Goal: Task Accomplishment & Management: Complete application form

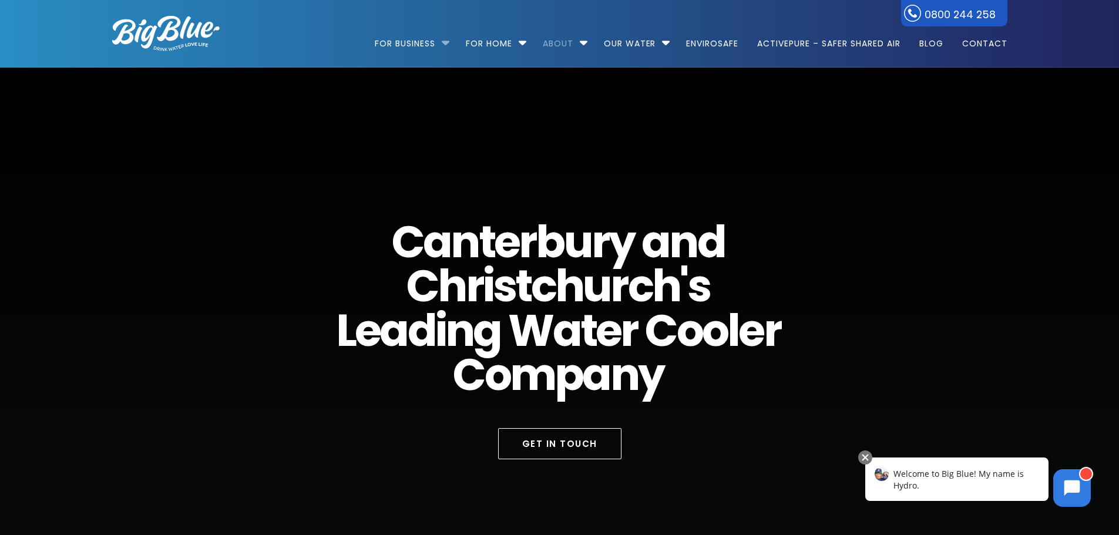
click at [445, 43] on li "For Business Bottled Water Delivery Plumbed in Water Coolers Fill Your Own Cool…" at bounding box center [415, 38] width 80 height 67
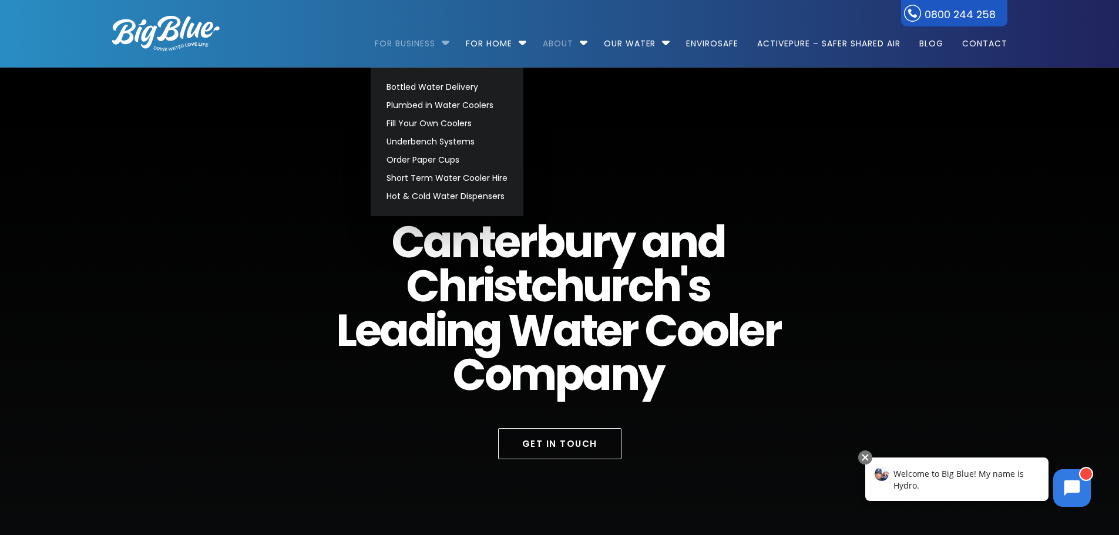
click at [409, 46] on link "For Business" at bounding box center [409, 38] width 69 height 76
click at [427, 108] on link "Plumbed in Water Coolers" at bounding box center [447, 105] width 132 height 18
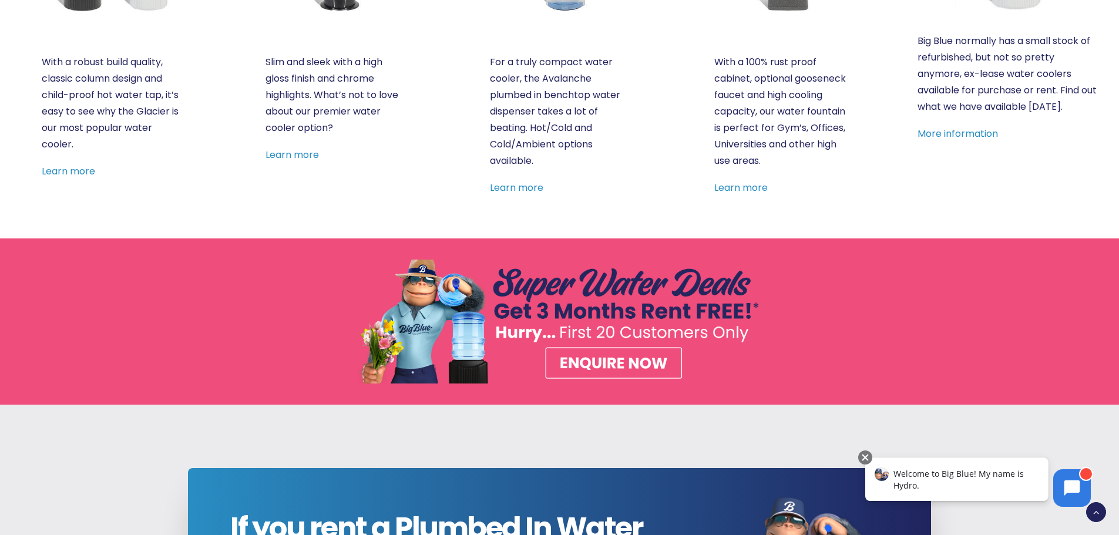
scroll to position [764, 0]
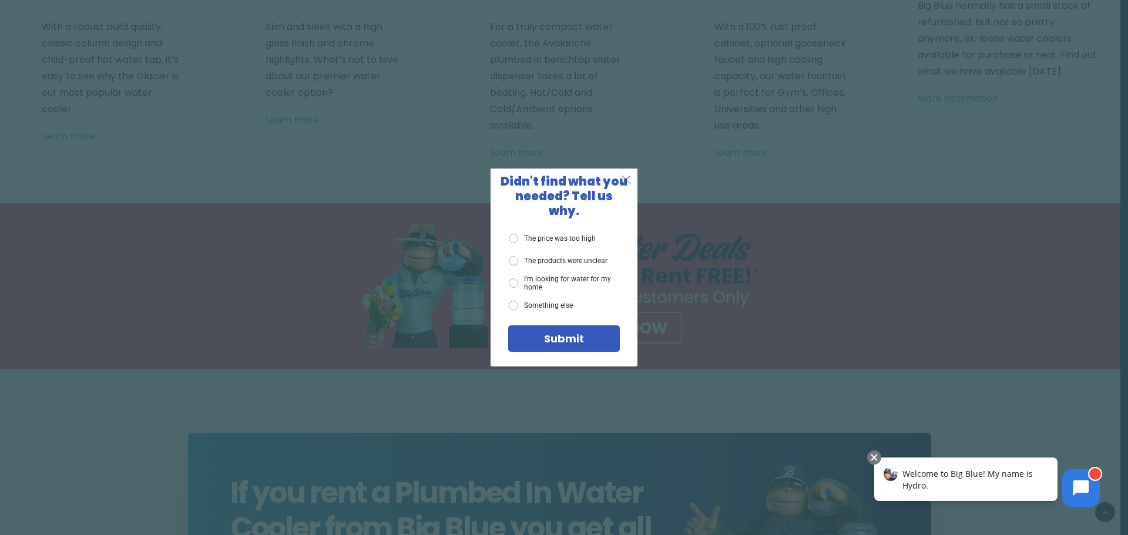
click at [622, 185] on span "X" at bounding box center [626, 179] width 11 height 15
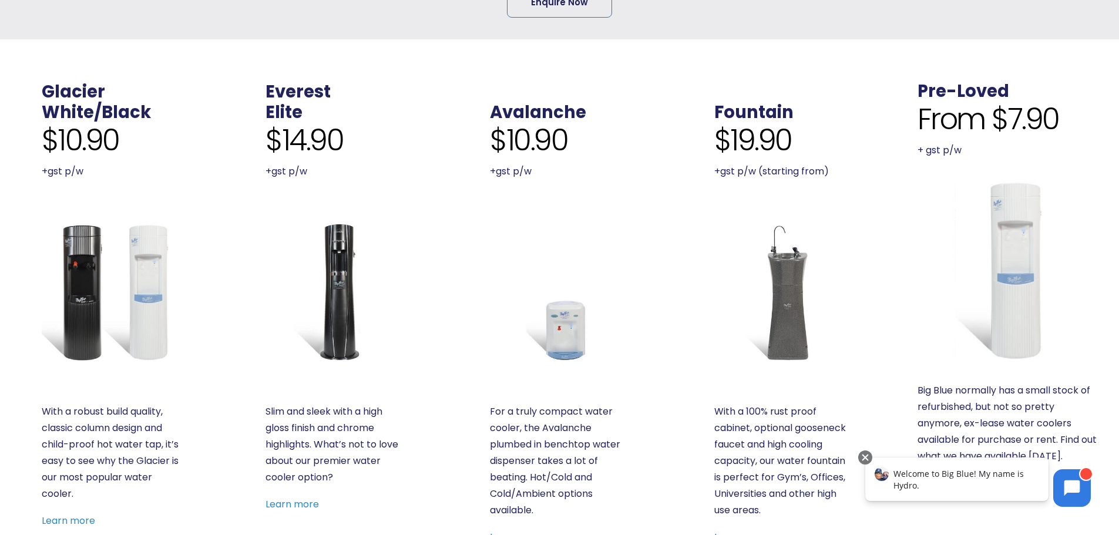
scroll to position [411, 0]
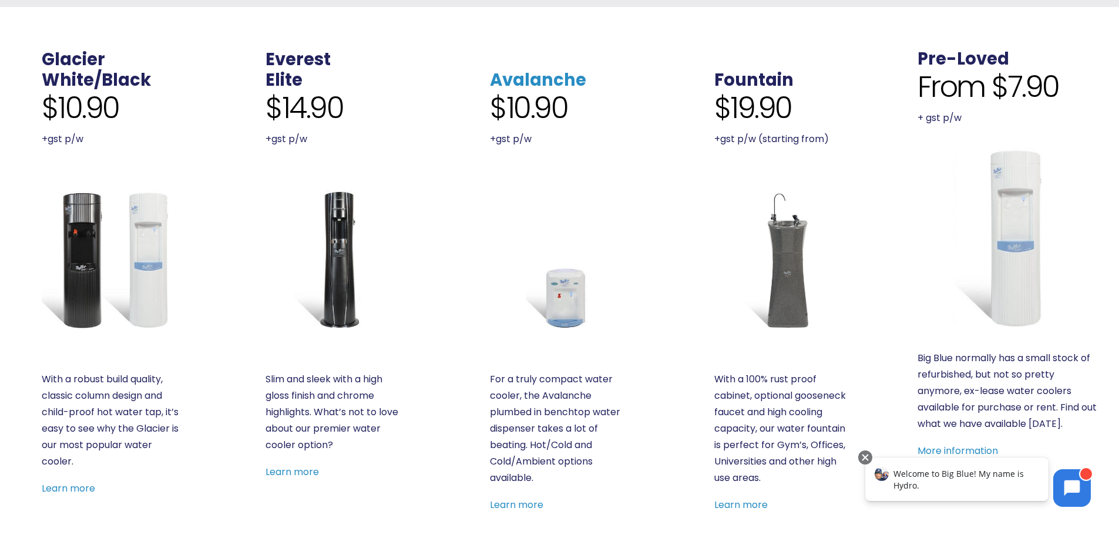
click at [546, 78] on link "Avalanche" at bounding box center [538, 80] width 96 height 24
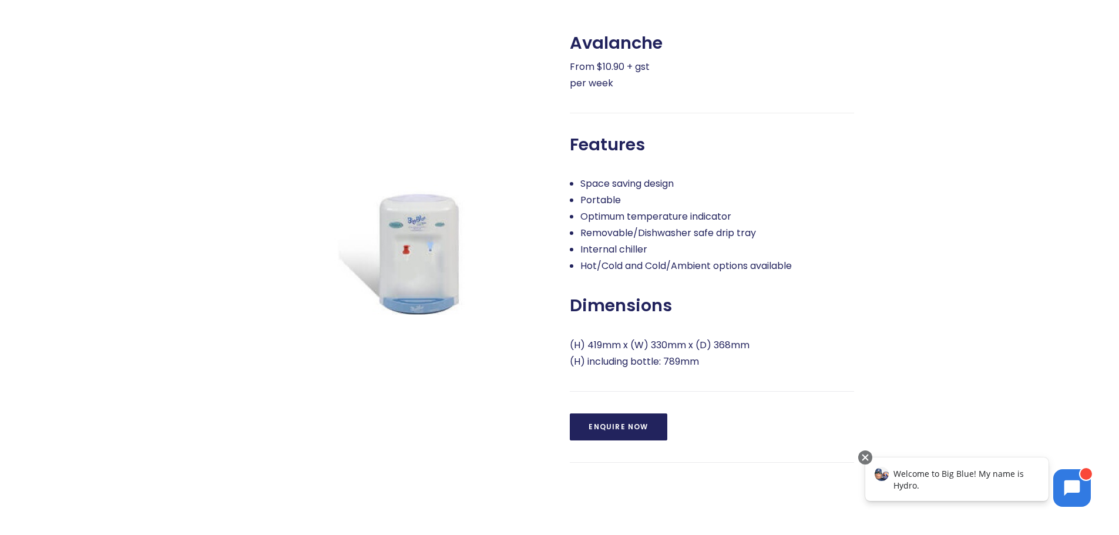
scroll to position [529, 0]
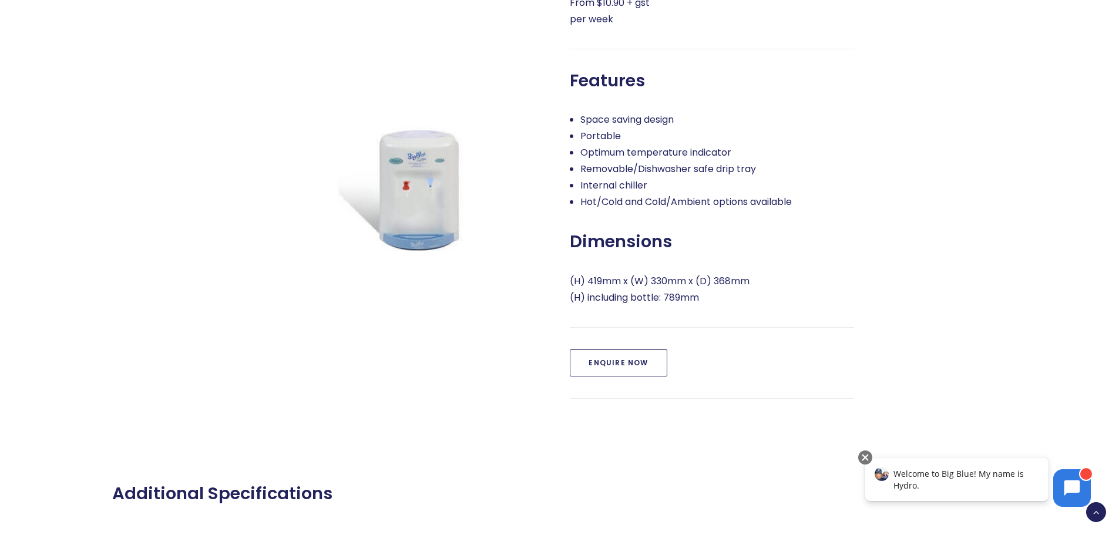
click at [615, 360] on link "Enquire Now" at bounding box center [618, 363] width 97 height 27
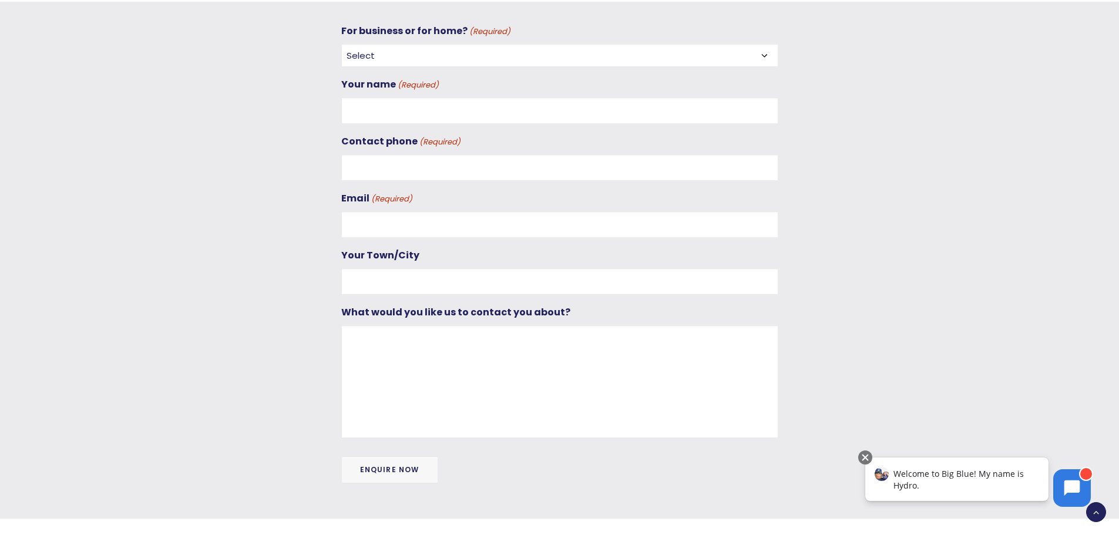
scroll to position [1049, 0]
click at [425, 49] on select "Select For Business For Home" at bounding box center [559, 54] width 437 height 23
select select "For Business"
click at [341, 43] on select "Select For Business For Home" at bounding box center [559, 54] width 437 height 23
click at [399, 108] on input "Your name (Required)" at bounding box center [559, 109] width 437 height 26
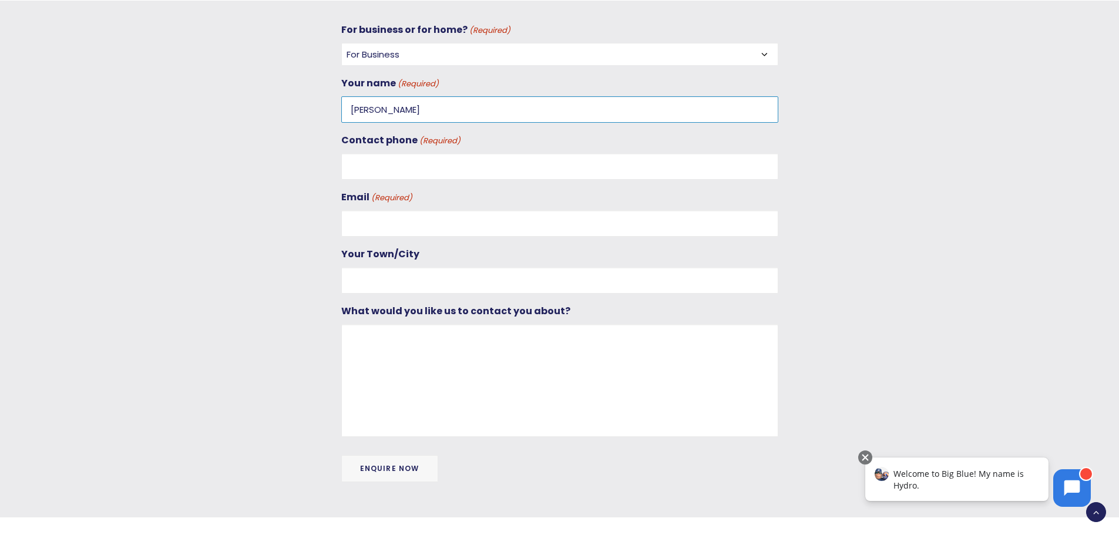
type input "Lara Boustridge"
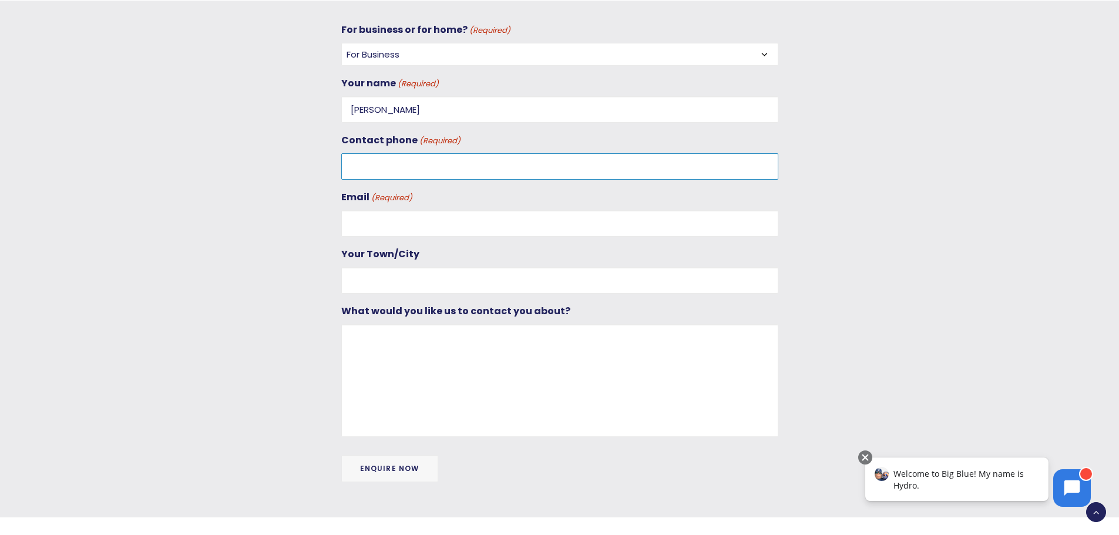
click at [380, 170] on input "Contact phone (Required)" at bounding box center [559, 166] width 437 height 26
click at [402, 167] on input "03 338 01445" at bounding box center [559, 166] width 437 height 26
type input "03 338 0145"
click at [407, 240] on div "For business or for home? (Required) Select For Business For Home Your name (Re…" at bounding box center [559, 229] width 437 height 415
click at [408, 220] on input "Email (Required)" at bounding box center [559, 223] width 437 height 26
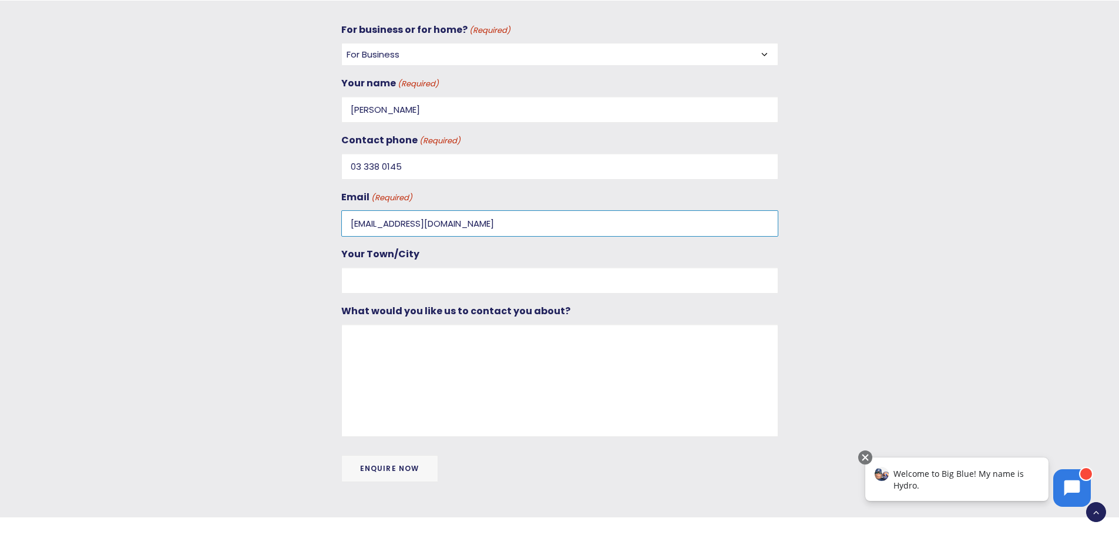
type input "larab@amtmaint.co.nz"
click at [440, 284] on input "Your Town/City" at bounding box center [559, 280] width 437 height 26
type input "[GEOGRAPHIC_DATA]"
click at [414, 359] on textarea "What would you like us to contact you about?" at bounding box center [559, 380] width 437 height 113
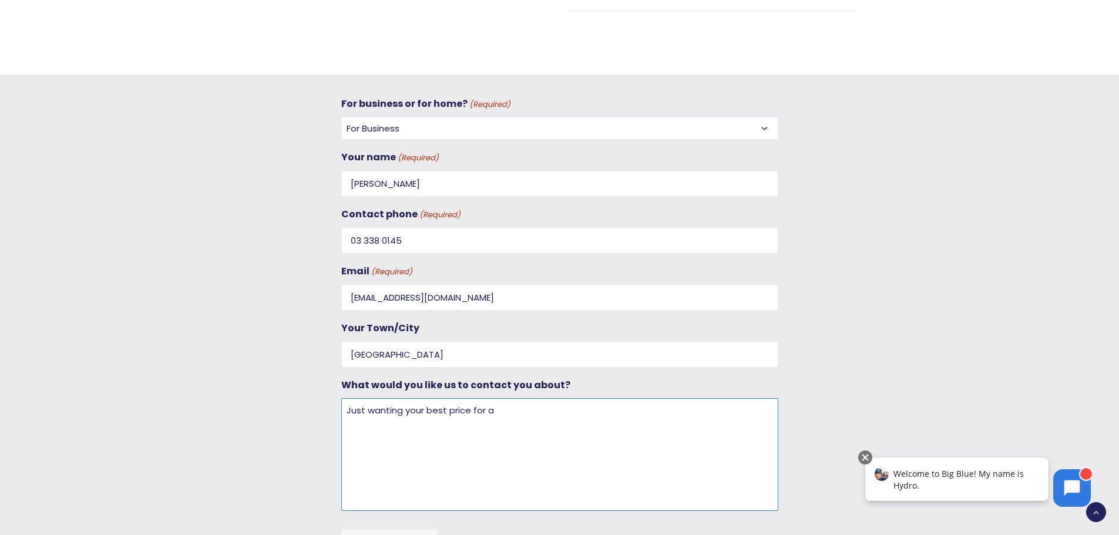
scroll to position [991, 0]
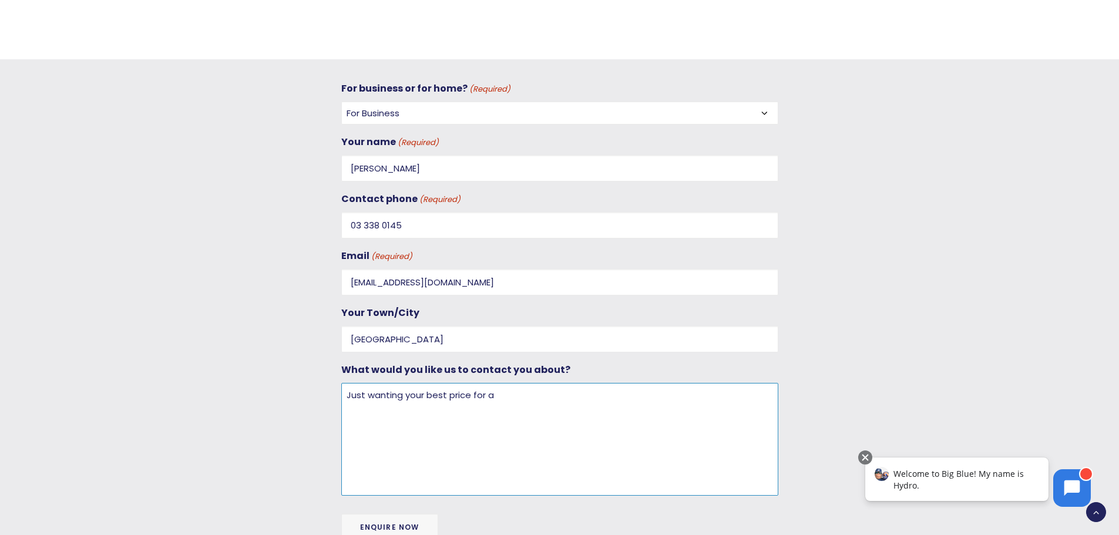
click at [500, 397] on textarea "Just wanting your best price for a" at bounding box center [559, 439] width 437 height 113
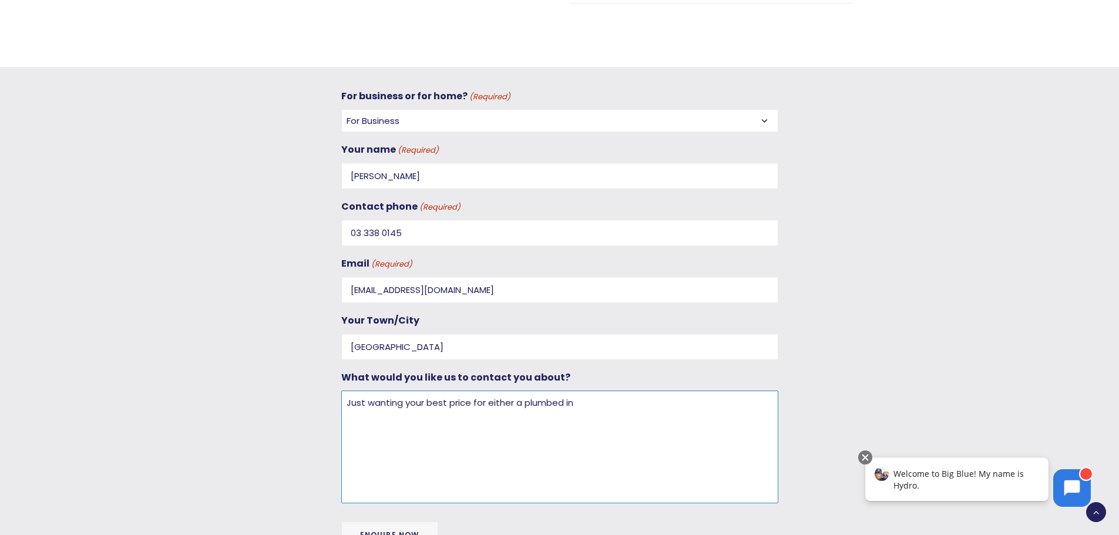
scroll to position [1049, 0]
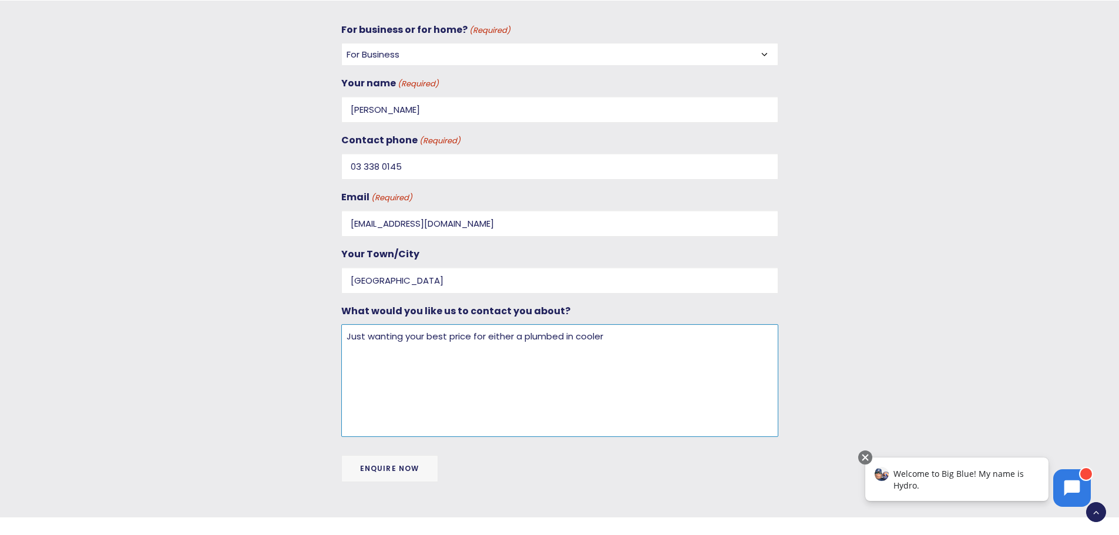
click at [524, 337] on textarea "Just wanting your best price for either a plumbed in cooler" at bounding box center [559, 380] width 437 height 113
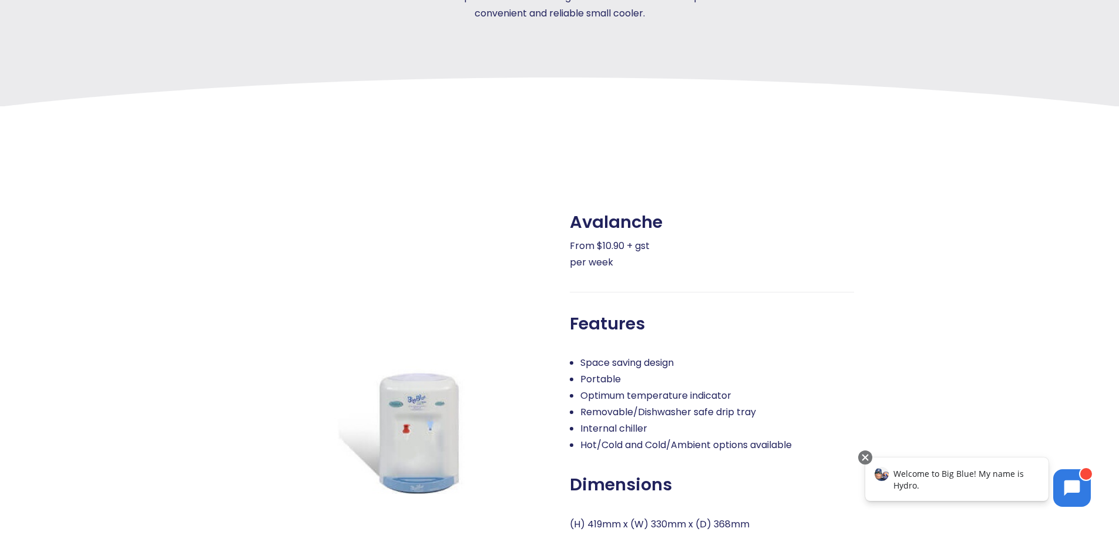
scroll to position [109, 0]
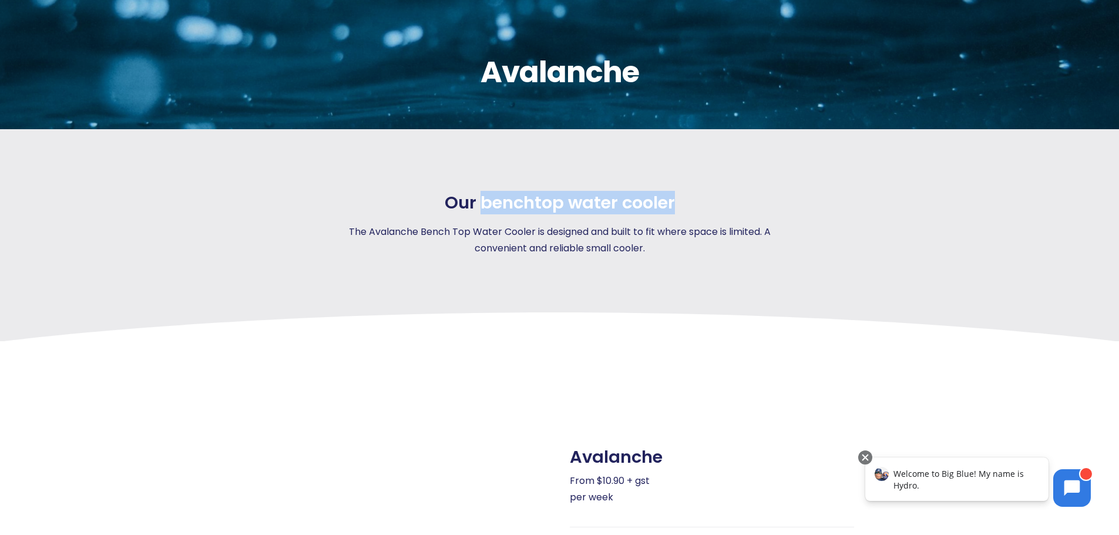
drag, startPoint x: 480, startPoint y: 204, endPoint x: 681, endPoint y: 204, distance: 200.9
click at [681, 204] on div "Our benchtop water cooler The Avalanche Bench Top Water Cooler is designed and …" at bounding box center [559, 225] width 437 height 64
copy span "benchtop water cooler"
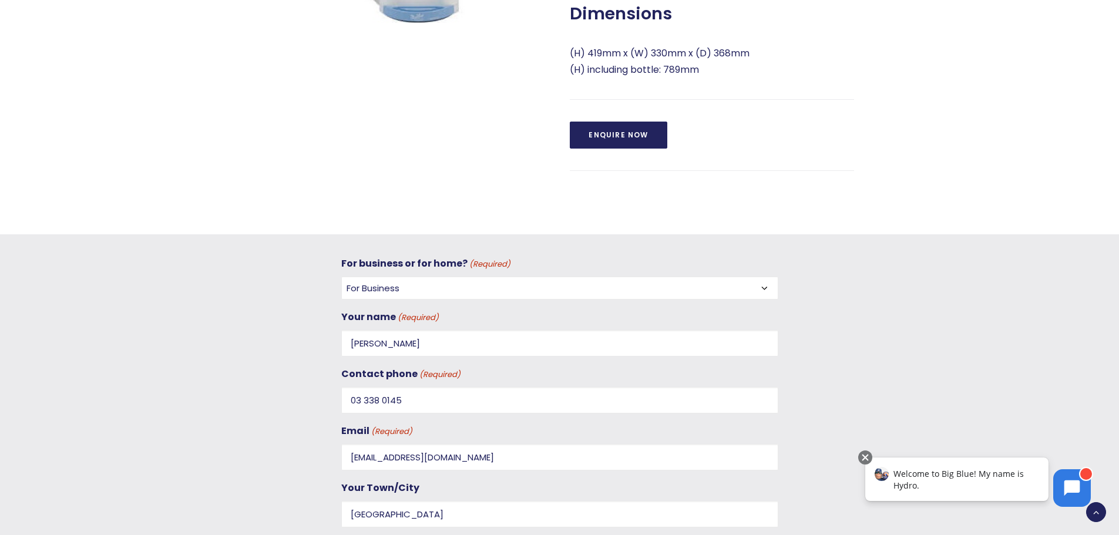
scroll to position [991, 0]
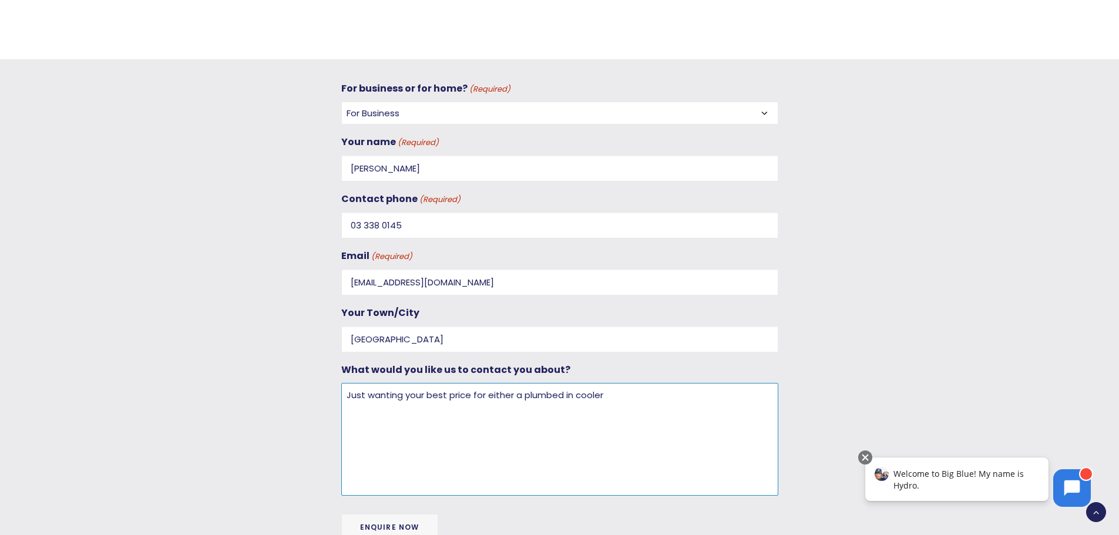
click at [602, 395] on textarea "Just wanting your best price for either a plumbed in cooler" at bounding box center [559, 439] width 437 height 113
drag, startPoint x: 602, startPoint y: 395, endPoint x: 486, endPoint y: 394, distance: 115.8
click at [485, 394] on textarea "Just wanting your best price for either a plumbed in cooler" at bounding box center [559, 439] width 437 height 113
paste textarea "benchtop water"
click at [486, 396] on textarea "Just wanting your best price forbenchtop water cooler" at bounding box center [559, 439] width 437 height 113
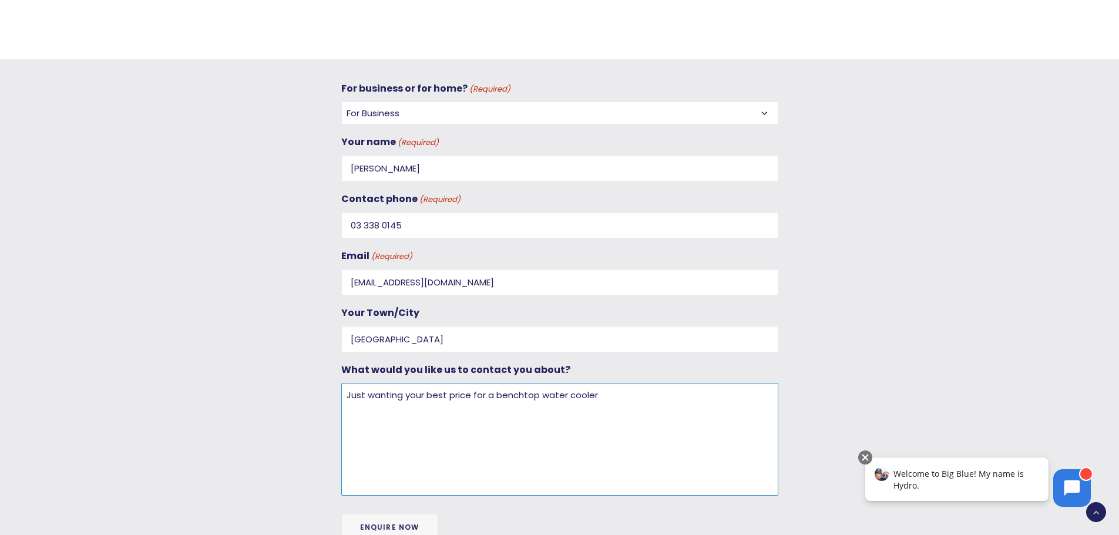
click at [606, 390] on textarea "Just wanting your best price for a benchtop water cooler" at bounding box center [559, 439] width 437 height 113
drag, startPoint x: 583, startPoint y: 410, endPoint x: 386, endPoint y: 414, distance: 196.9
click at [374, 414] on textarea "Just wanting your best price for a benchtop water cooler?" at bounding box center [559, 439] width 437 height 113
click at [610, 435] on textarea "Just wanting your best price for a benchtop water cooler?" at bounding box center [559, 439] width 437 height 113
drag, startPoint x: 609, startPoint y: 387, endPoint x: 315, endPoint y: 385, distance: 294.4
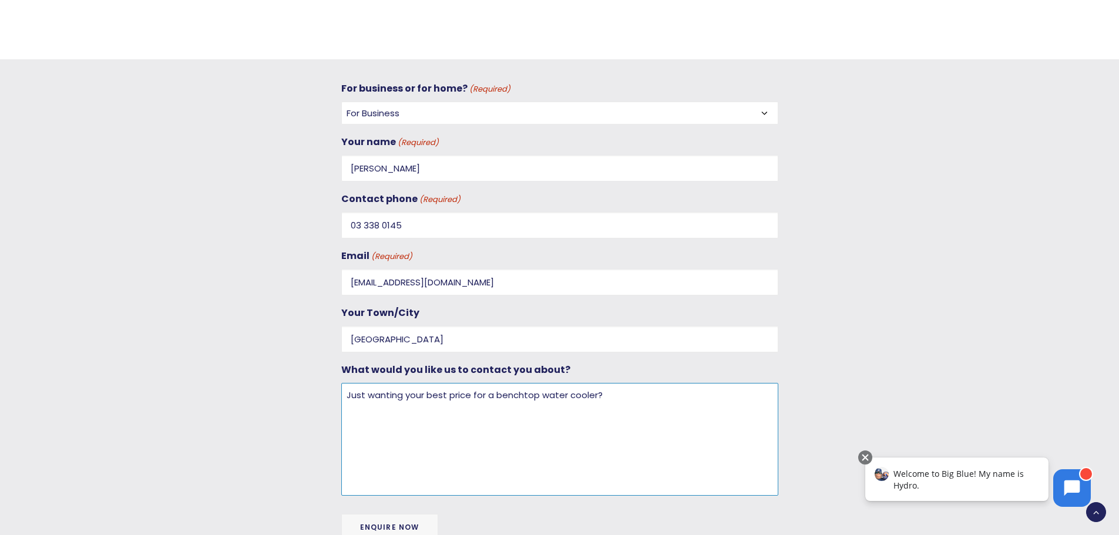
click at [283, 385] on div "For business or for home? (Required) Select For Business For Home Your name (Re…" at bounding box center [549, 317] width 917 height 475
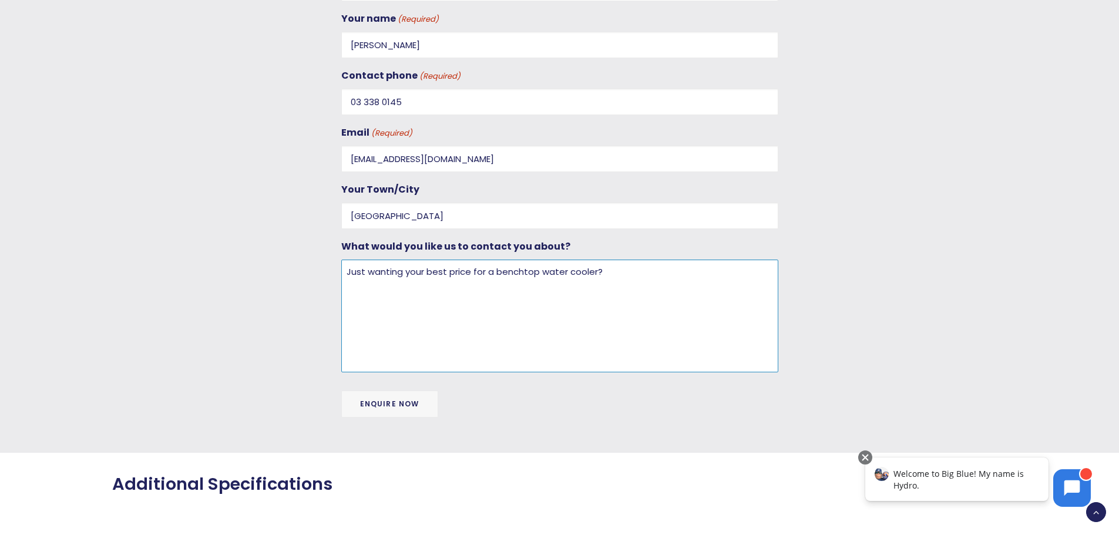
scroll to position [1167, 0]
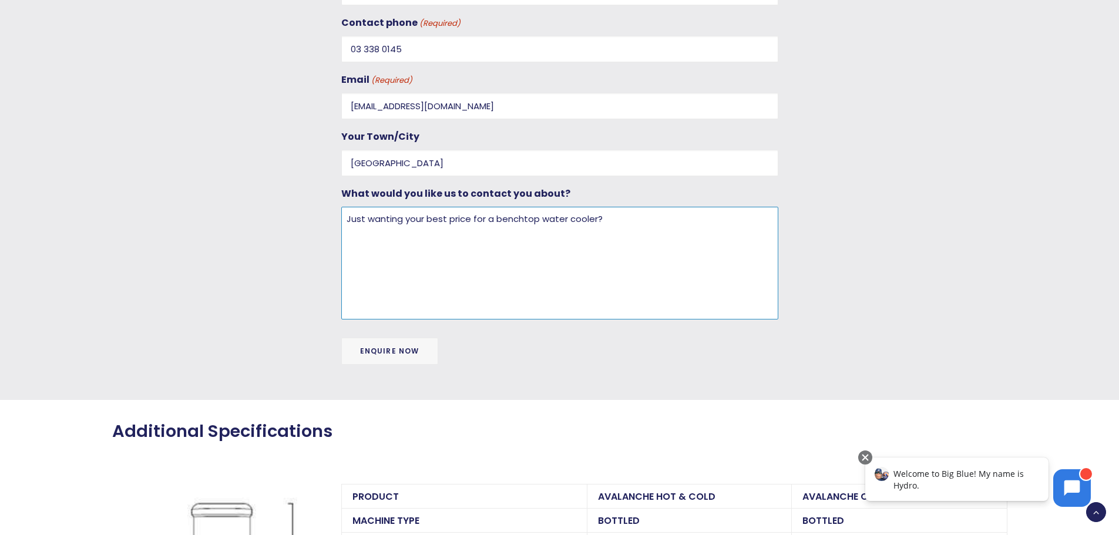
type textarea "Just wanting your best price for a benchtop water cooler?"
click at [411, 349] on input "Enquire Now" at bounding box center [389, 351] width 97 height 27
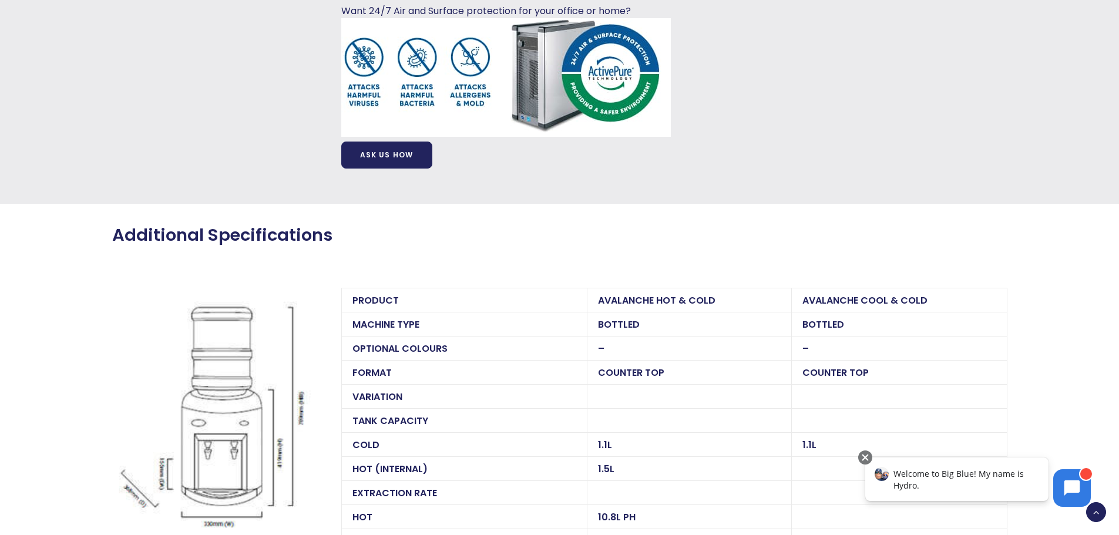
scroll to position [0, 0]
